Goal: Navigation & Orientation: Find specific page/section

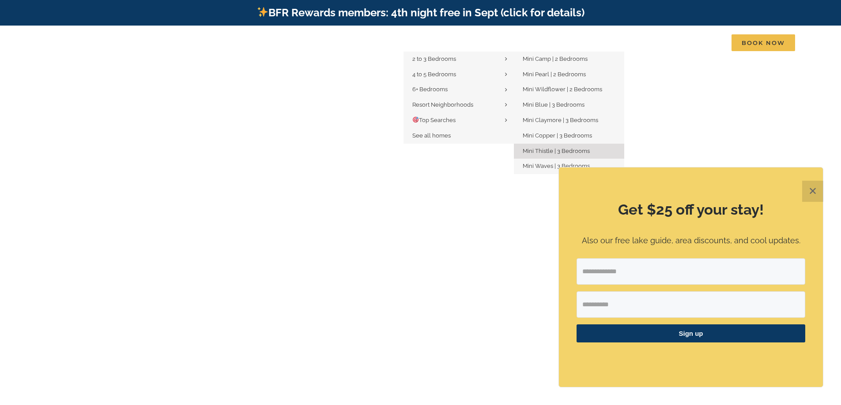
click at [536, 149] on span "Mini Thistle | 3 Bedrooms" at bounding box center [555, 151] width 67 height 7
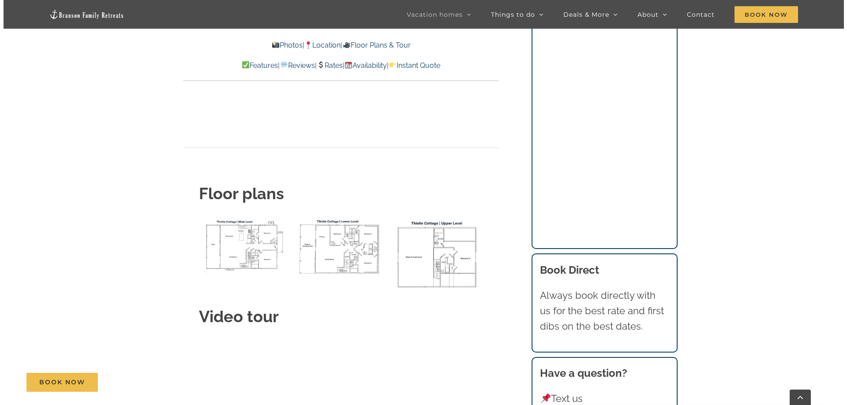
scroll to position [3486, 0]
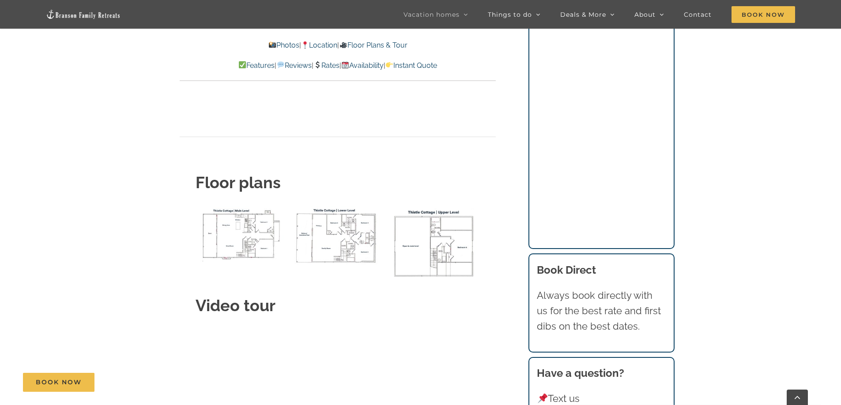
click at [233, 206] on img "Thistle Cottage main level floor plan" at bounding box center [241, 234] width 92 height 56
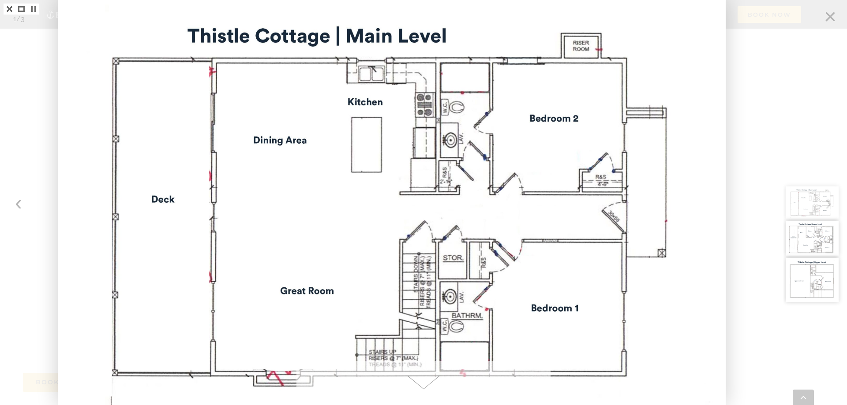
click at [828, 18] on div at bounding box center [816, 202] width 64 height 405
